Goal: Navigation & Orientation: Find specific page/section

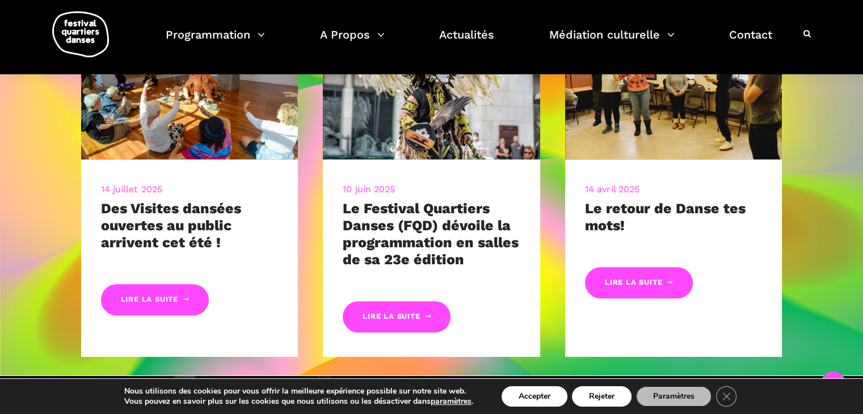
scroll to position [563, 0]
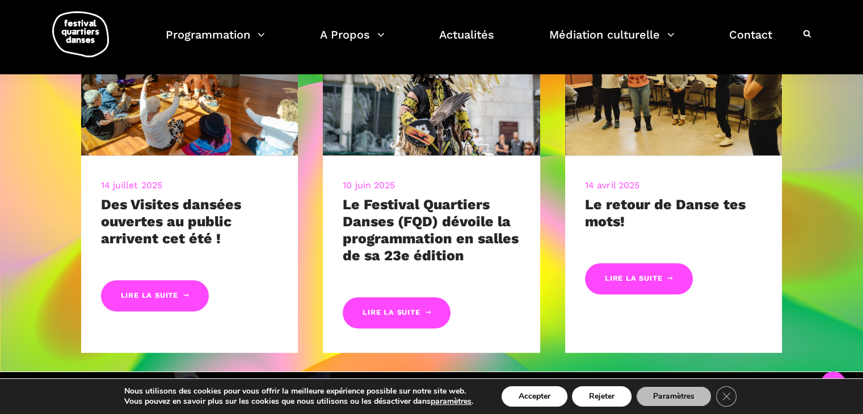
click at [859, 216] on html "J’achète mes billets Faire un don Abonnez-vous à notre infolettre EN Festival d…" at bounding box center [431, 308] width 863 height 1742
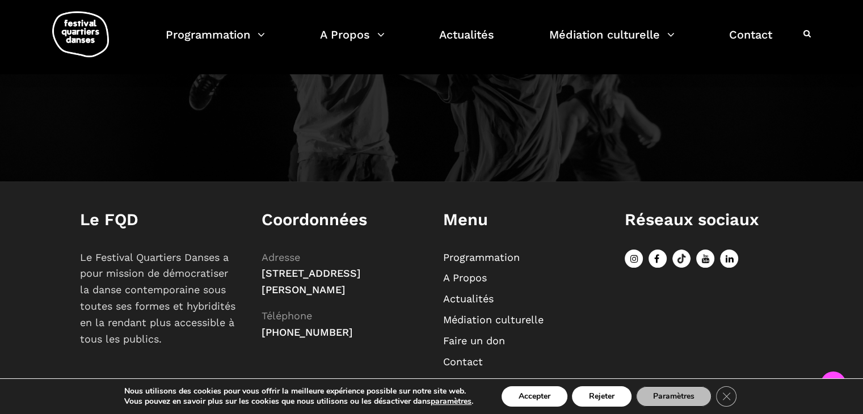
scroll to position [1297, 0]
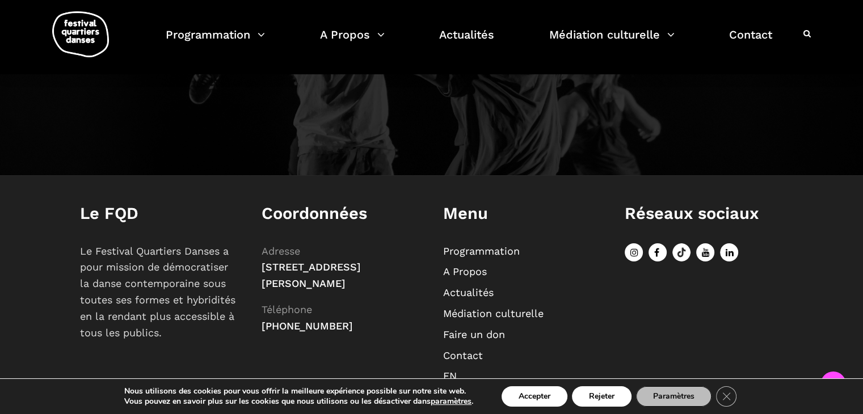
click at [481, 245] on link "Programmation" at bounding box center [481, 251] width 77 height 12
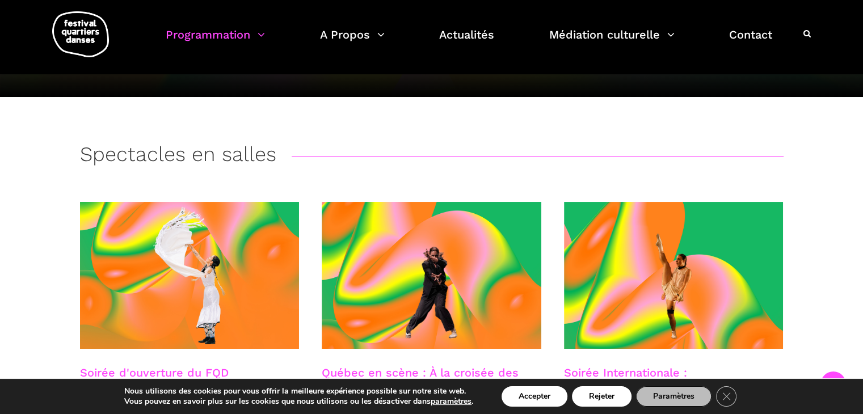
scroll to position [10, 0]
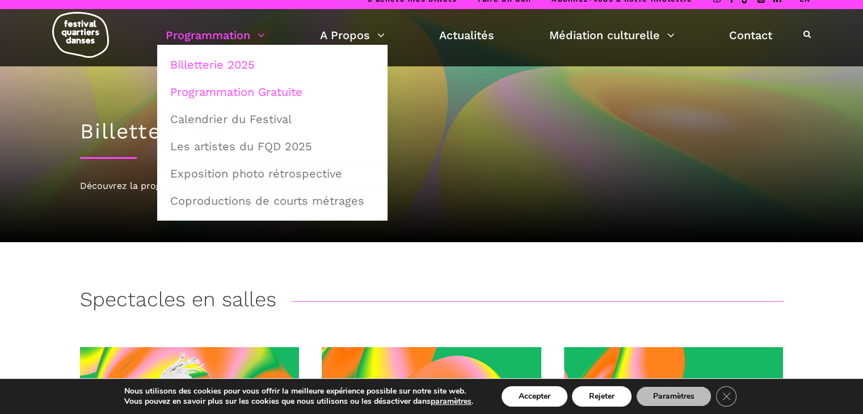
click at [243, 91] on link "Programmation Gratuite" at bounding box center [272, 92] width 218 height 26
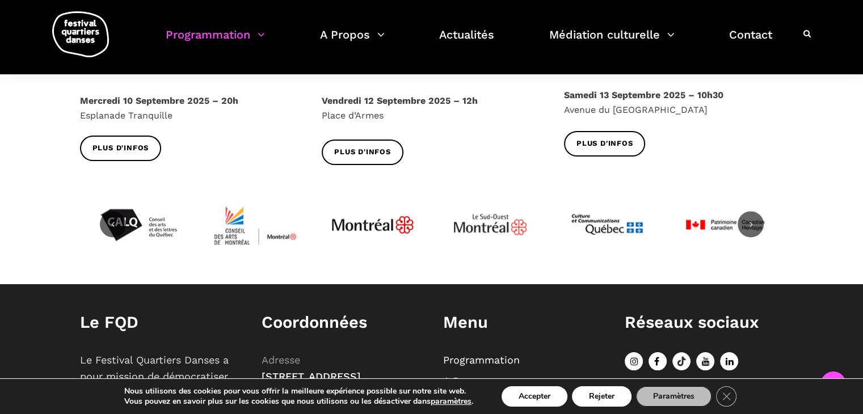
scroll to position [1492, 0]
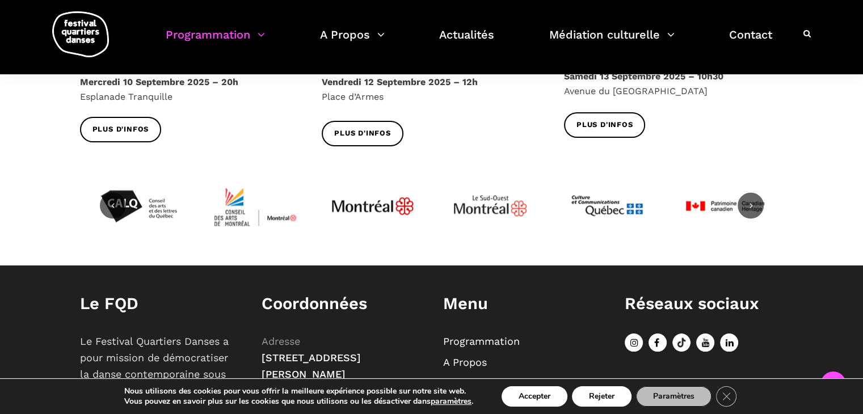
drag, startPoint x: 864, startPoint y: 50, endPoint x: 671, endPoint y: 202, distance: 245.9
